Goal: Use online tool/utility: Utilize a website feature to perform a specific function

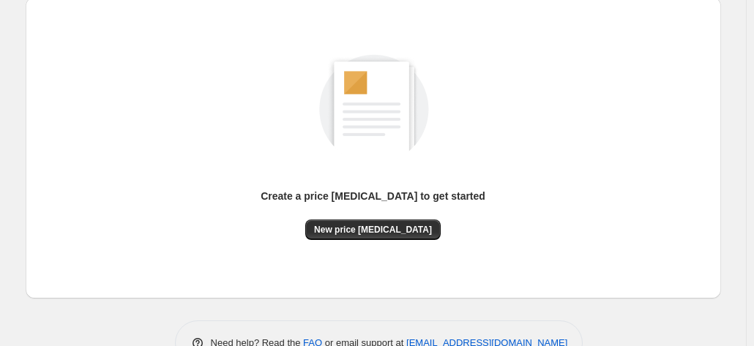
scroll to position [201, 0]
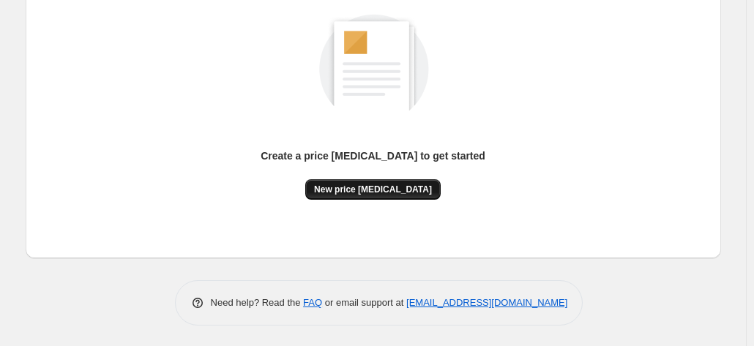
click at [362, 187] on span "New price [MEDICAL_DATA]" at bounding box center [373, 190] width 118 height 12
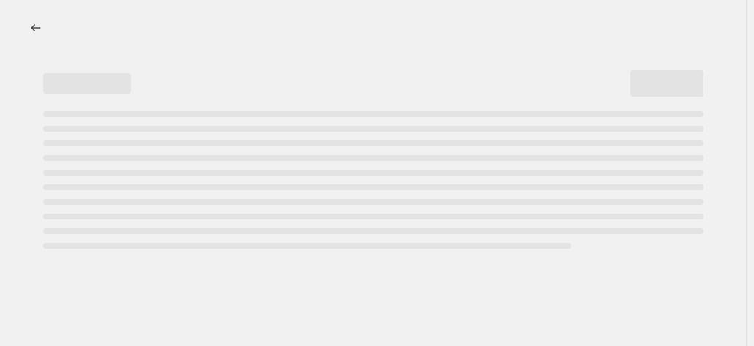
select select "percentage"
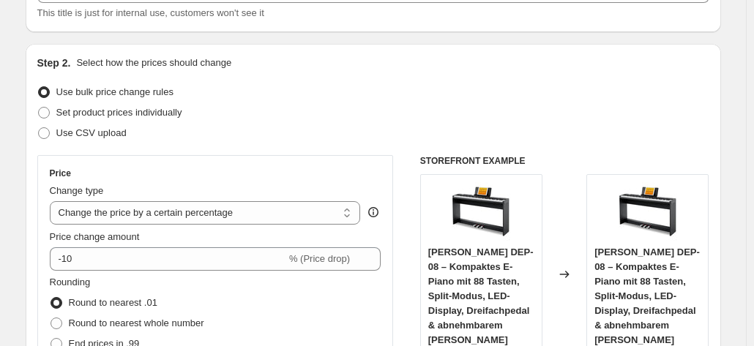
scroll to position [146, 0]
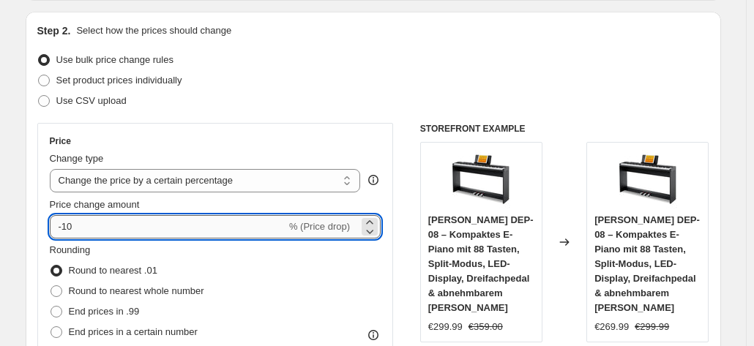
click at [135, 229] on input "-10" at bounding box center [168, 226] width 237 height 23
type input "-1"
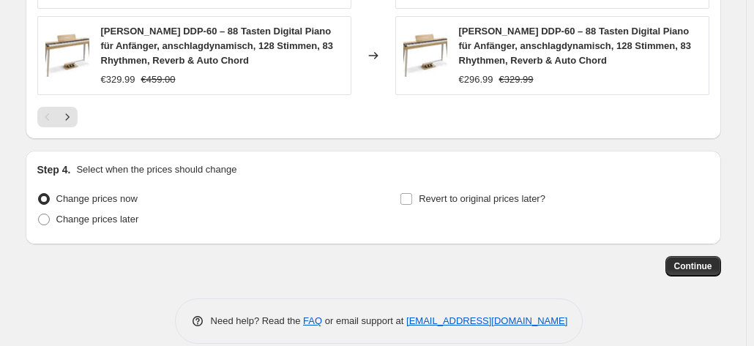
scroll to position [1196, 0]
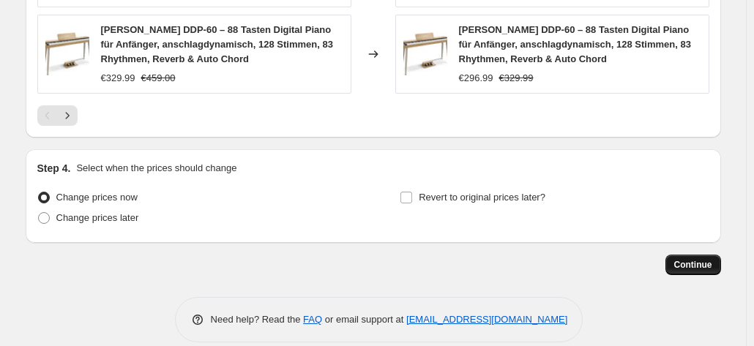
type input "-35"
click at [682, 259] on span "Continue" at bounding box center [693, 265] width 38 height 12
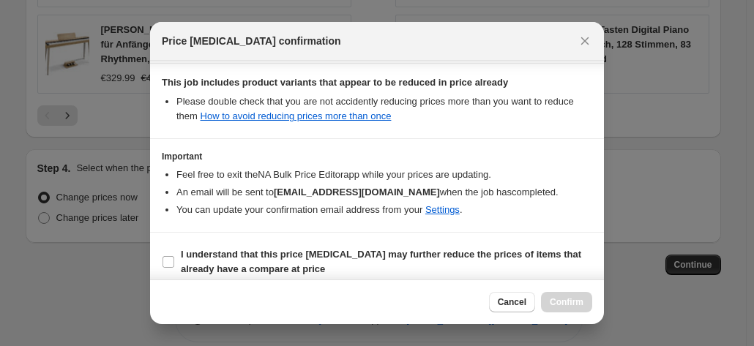
scroll to position [267, 0]
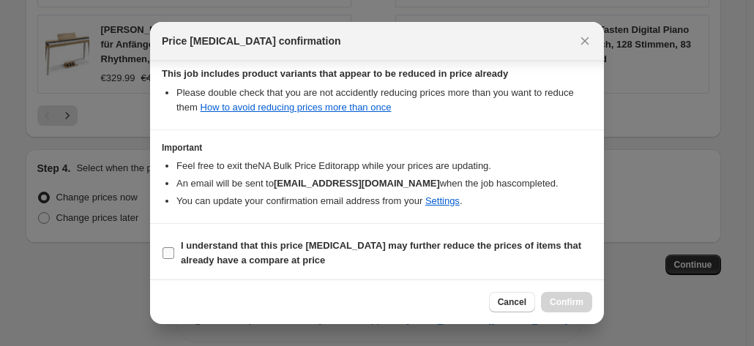
click at [432, 245] on b "I understand that this price change job may further reduce the prices of items …" at bounding box center [381, 253] width 401 height 26
click at [174, 247] on input "I understand that this price change job may further reduce the prices of items …" at bounding box center [169, 253] width 12 height 12
checkbox input "true"
click at [570, 300] on span "Confirm" at bounding box center [567, 303] width 34 height 12
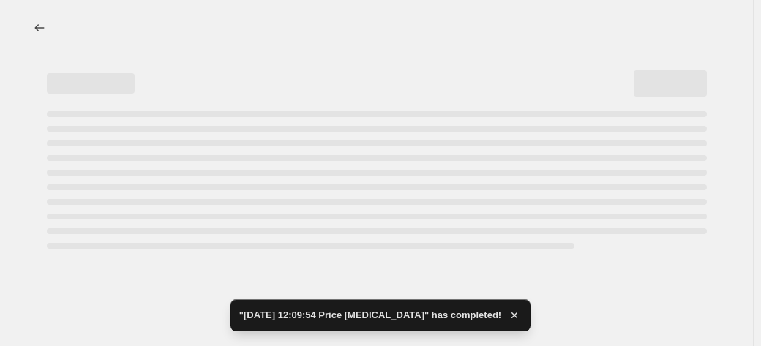
select select "percentage"
